Goal: Complete application form

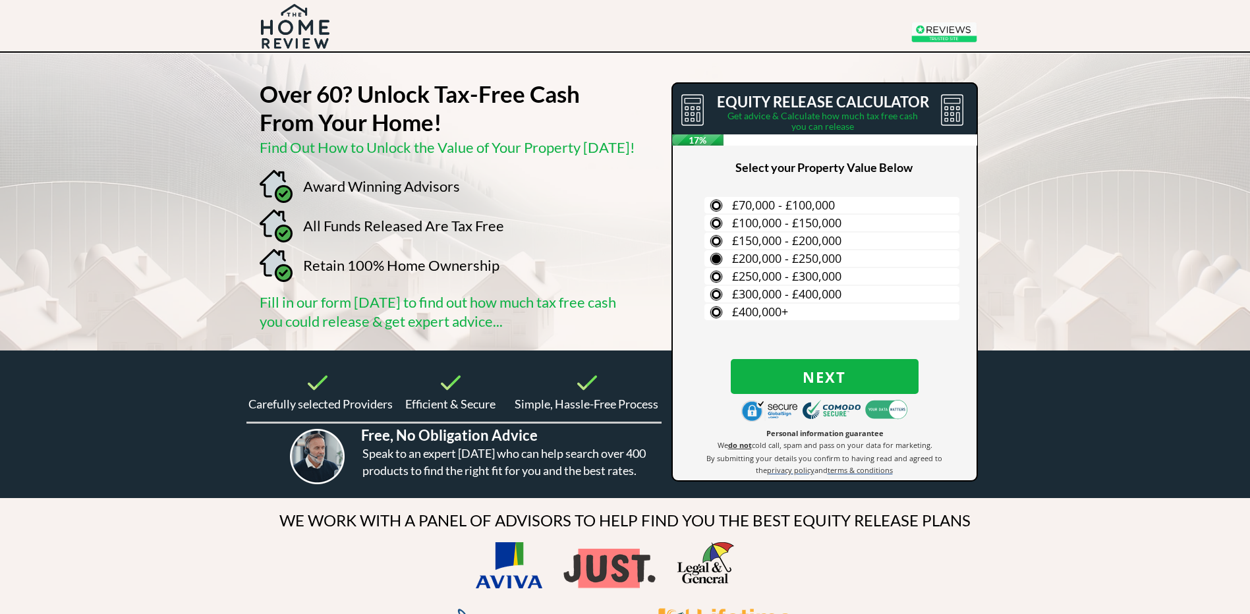
click at [779, 258] on span "£200,000 - £250,000" at bounding box center [786, 258] width 109 height 16
click at [0, 0] on input "£200,000 - £250,000" at bounding box center [0, 0] width 0 height 0
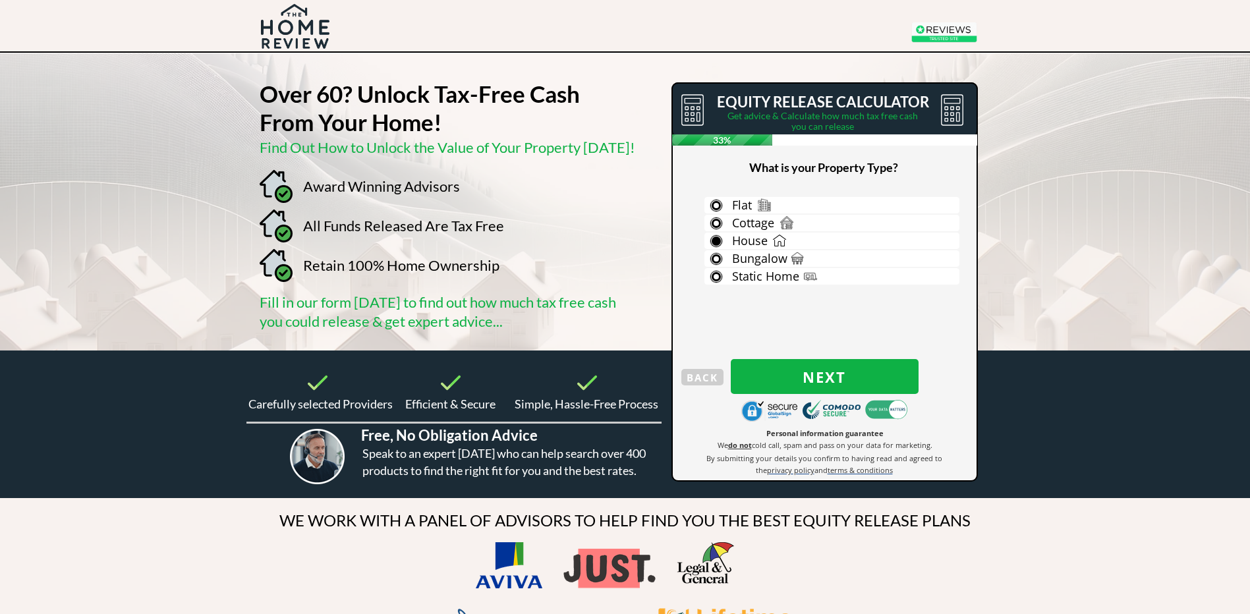
click at [768, 240] on label "House" at bounding box center [831, 241] width 255 height 16
click at [0, 0] on input "House" at bounding box center [0, 0] width 0 height 0
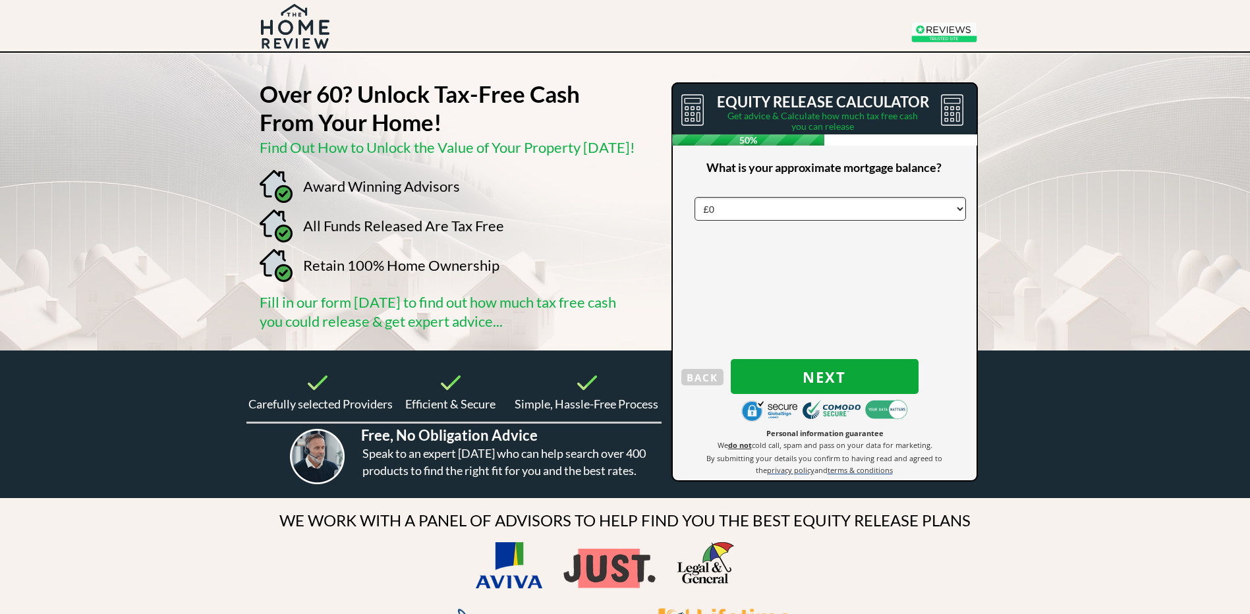
click at [802, 381] on span "Next" at bounding box center [825, 376] width 188 height 17
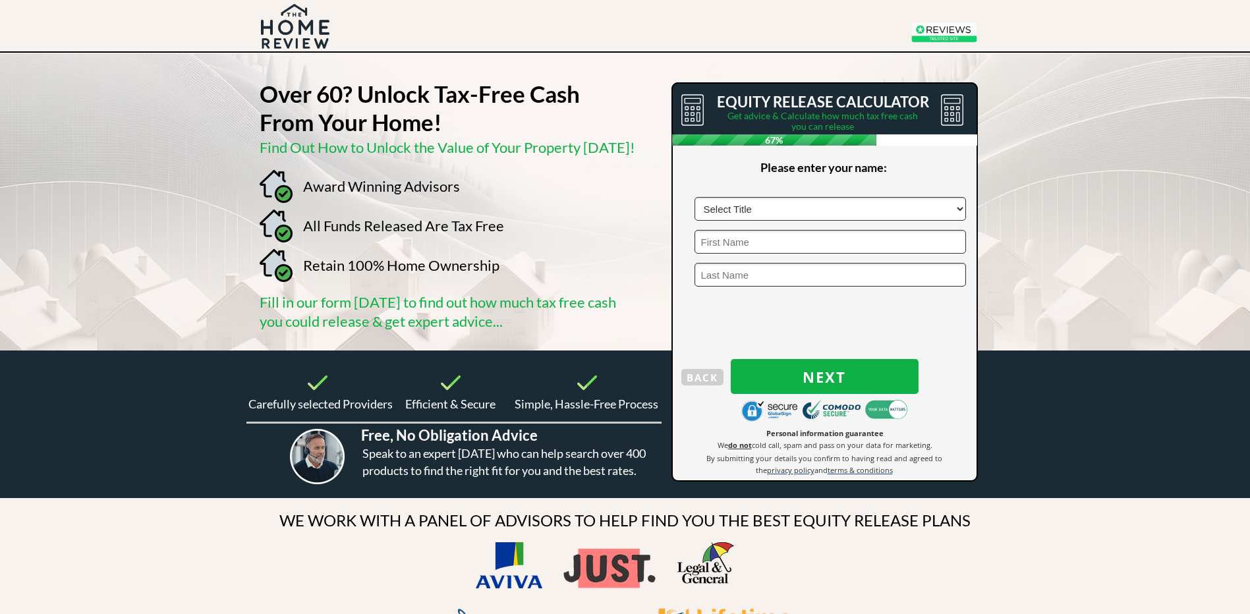
click at [956, 209] on select "Select Title Mr Mrs Ms Miss Dr [PERSON_NAME]" at bounding box center [829, 209] width 271 height 24
select select "Mr"
click at [694, 197] on select "Select Title Mr Mrs Ms Miss Dr [PERSON_NAME]" at bounding box center [829, 209] width 271 height 24
click at [846, 238] on input "text" at bounding box center [829, 242] width 271 height 24
click at [756, 211] on input "text" at bounding box center [829, 209] width 271 height 24
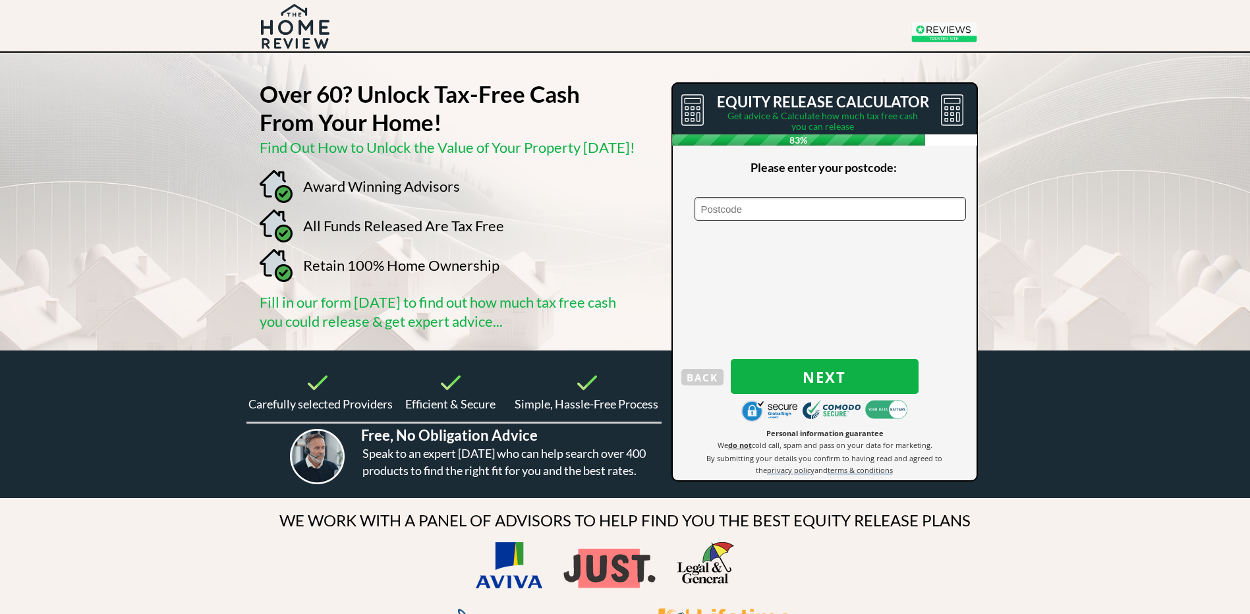
type input "LL401DJ"
click at [788, 372] on span "Next" at bounding box center [825, 376] width 188 height 17
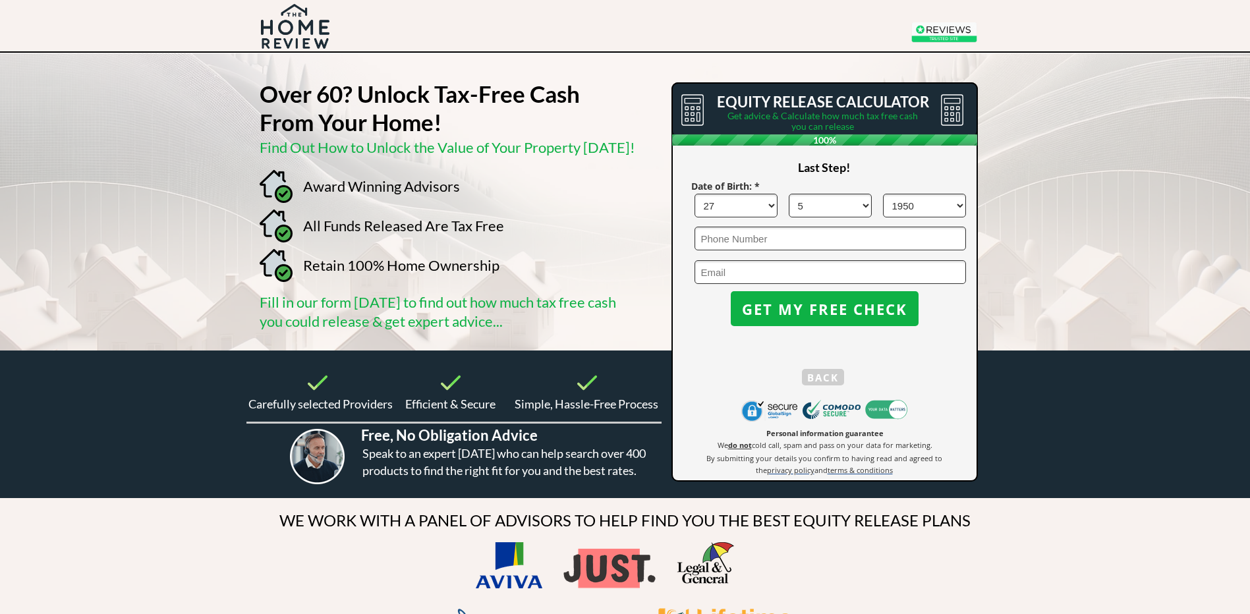
click at [710, 277] on input "email" at bounding box center [829, 272] width 271 height 24
type input "[EMAIL_ADDRESS][DOMAIN_NAME]"
type input "07484759760"
click at [783, 308] on span "GET MY FREE CHECK" at bounding box center [825, 308] width 188 height 17
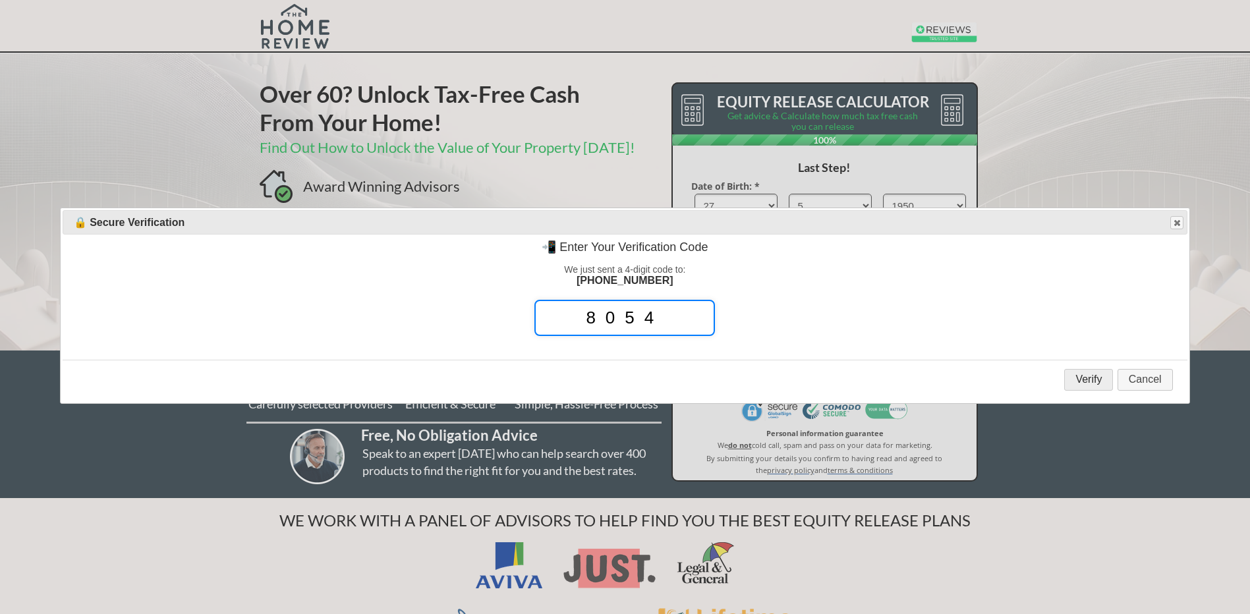
type input "8054"
click at [1090, 381] on button "Verify" at bounding box center [1088, 380] width 49 height 22
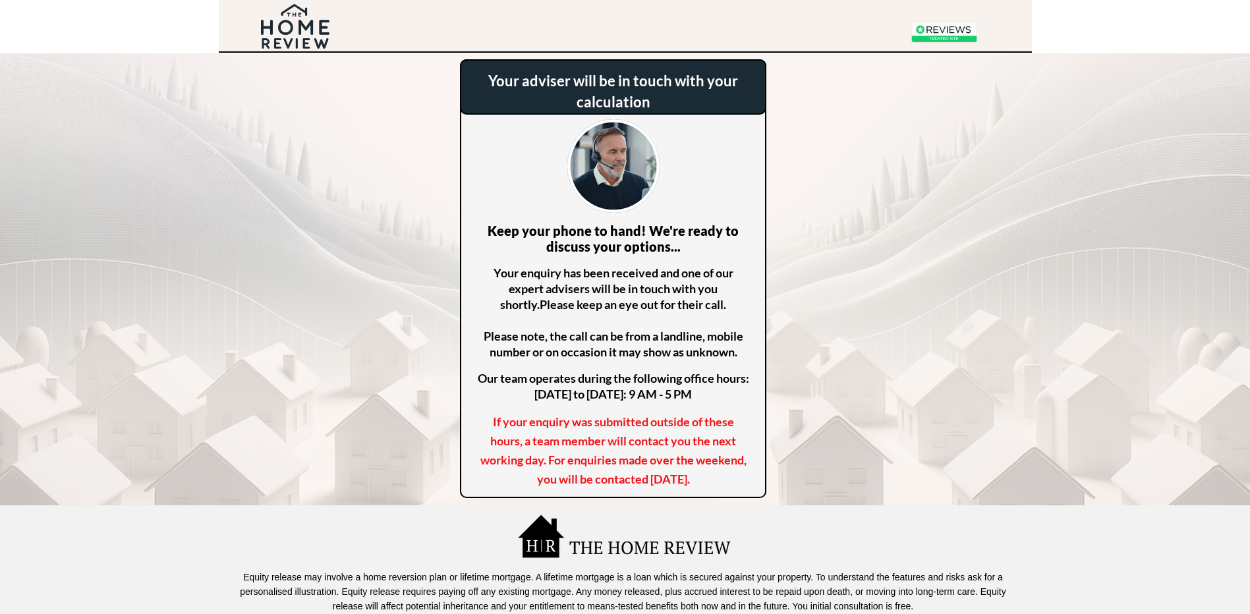
click at [640, 439] on span "If your enquiry was submitted outside of these hours, a team member will contac…" at bounding box center [613, 450] width 266 height 72
